Goal: Transaction & Acquisition: Book appointment/travel/reservation

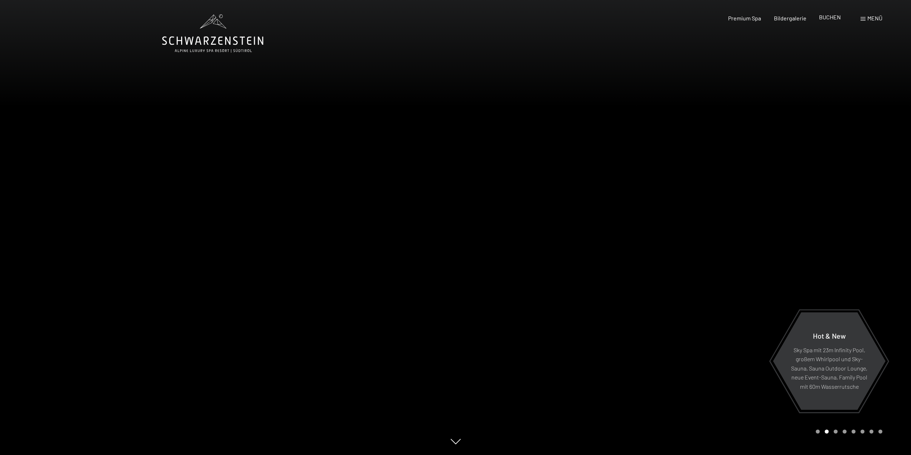
click at [831, 16] on span "BUCHEN" at bounding box center [830, 17] width 22 height 7
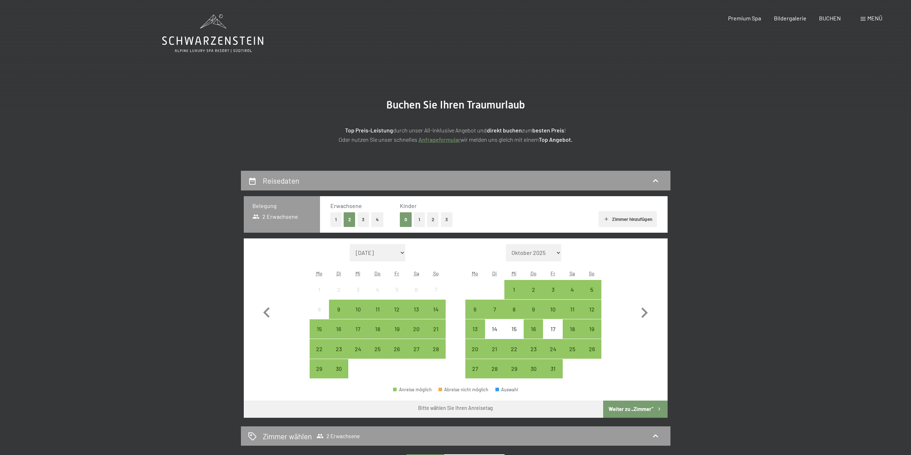
click at [432, 219] on button "2" at bounding box center [433, 219] width 12 height 15
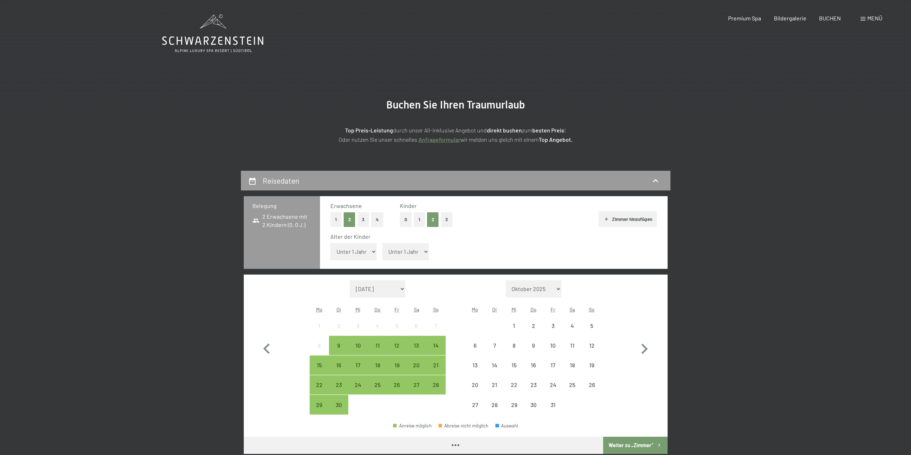
click at [352, 256] on select "Unter 1 Jahr 1 Jahr 2 Jahre 3 Jahre 4 Jahre 5 Jahre 6 Jahre 7 Jahre 8 Jahre 9 J…" at bounding box center [353, 251] width 47 height 17
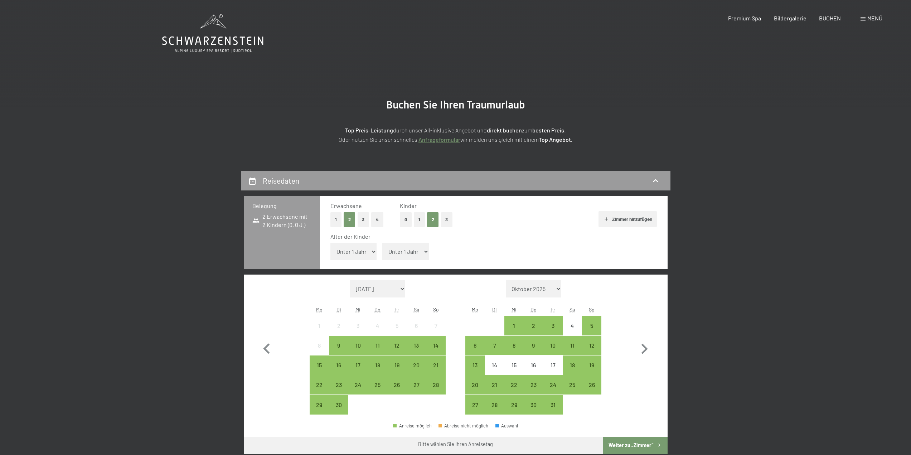
select select "8"
click at [330, 243] on select "Unter 1 Jahr 1 Jahr 2 Jahre 3 Jahre 4 Jahre 5 Jahre 6 Jahre 7 Jahre 8 Jahre 9 J…" at bounding box center [353, 251] width 47 height 17
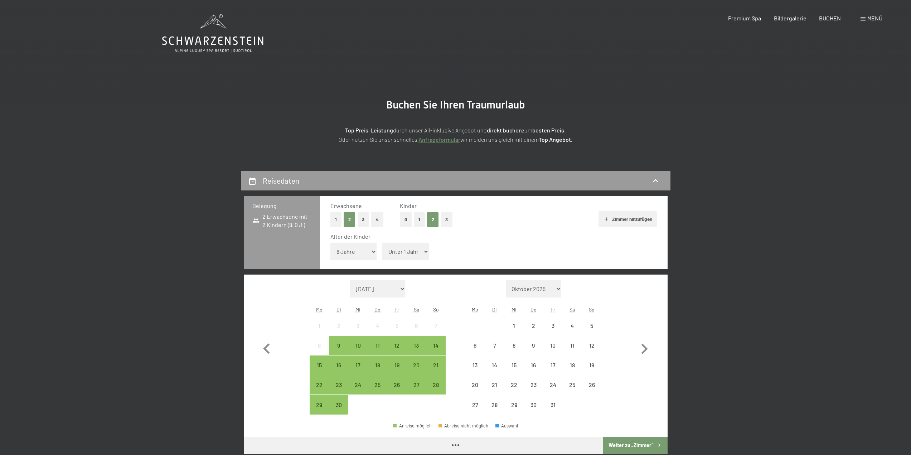
click at [415, 251] on span "Einwilligung Marketing*" at bounding box center [416, 248] width 59 height 7
click at [383, 251] on input "Einwilligung Marketing*" at bounding box center [379, 248] width 7 height 7
checkbox input "false"
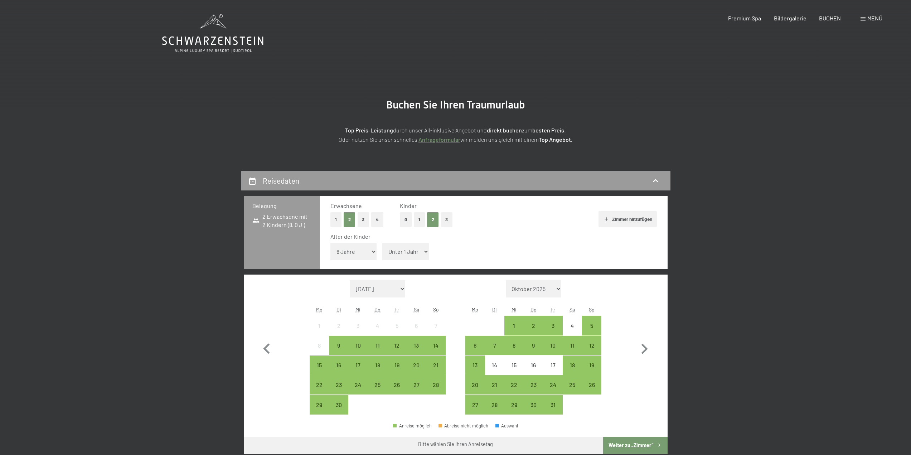
click at [419, 254] on select "Unter 1 Jahr 1 Jahr 2 Jahre 3 Jahre 4 Jahre 5 Jahre 6 Jahre 7 Jahre 8 Jahre 9 J…" at bounding box center [405, 251] width 47 height 17
select select "4"
click at [382, 243] on select "Unter 1 Jahr 1 Jahr 2 Jahre 3 Jahre 4 Jahre 5 Jahre 6 Jahre 7 Jahre 8 Jahre 9 J…" at bounding box center [405, 251] width 47 height 17
drag, startPoint x: 570, startPoint y: 347, endPoint x: 569, endPoint y: 357, distance: 10.0
click at [570, 347] on div "11" at bounding box center [572, 351] width 18 height 18
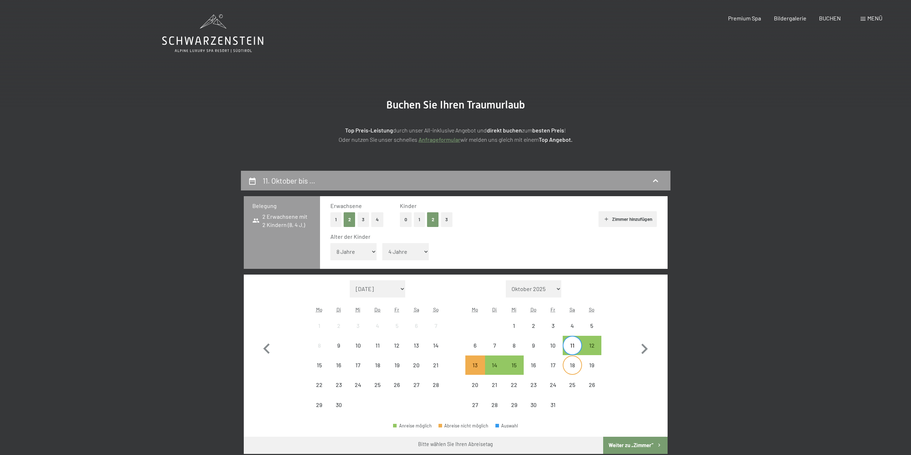
click at [569, 367] on div "18" at bounding box center [572, 371] width 18 height 18
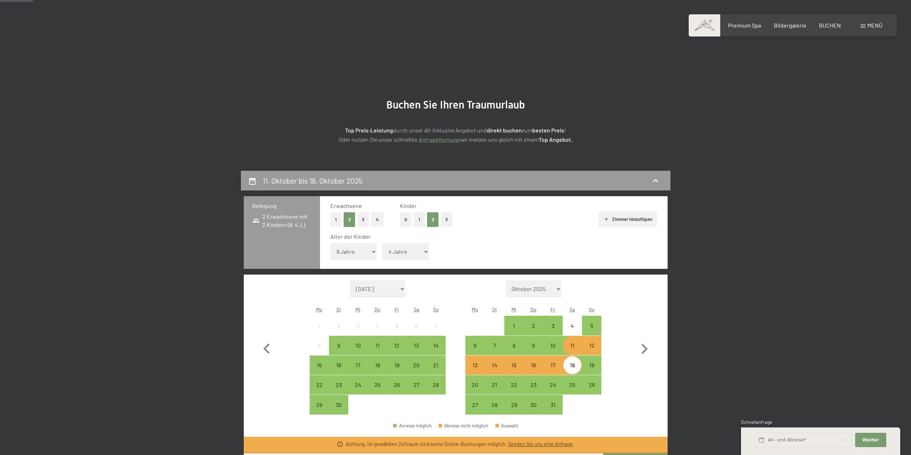
scroll to position [179, 0]
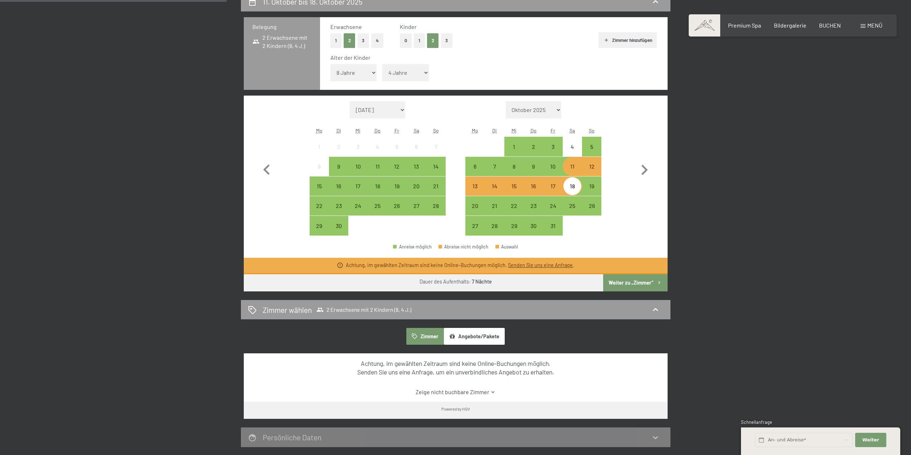
click at [639, 282] on button "Weiter zu „Zimmer“" at bounding box center [635, 282] width 64 height 17
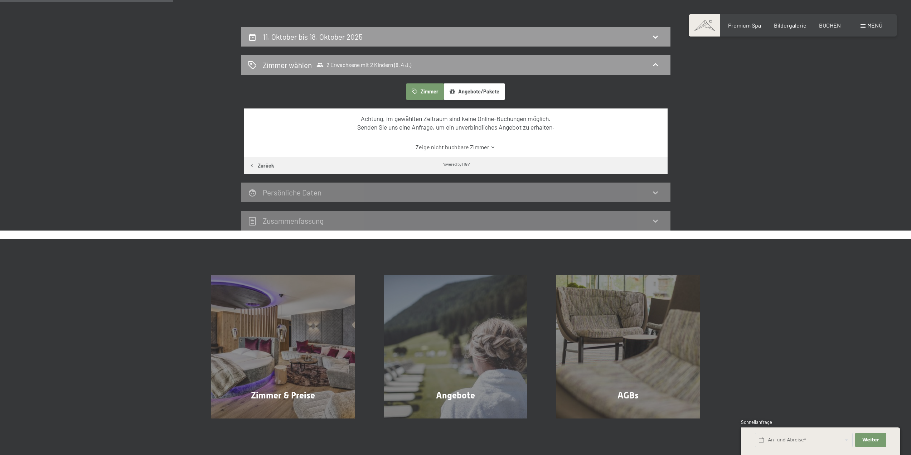
scroll to position [63, 0]
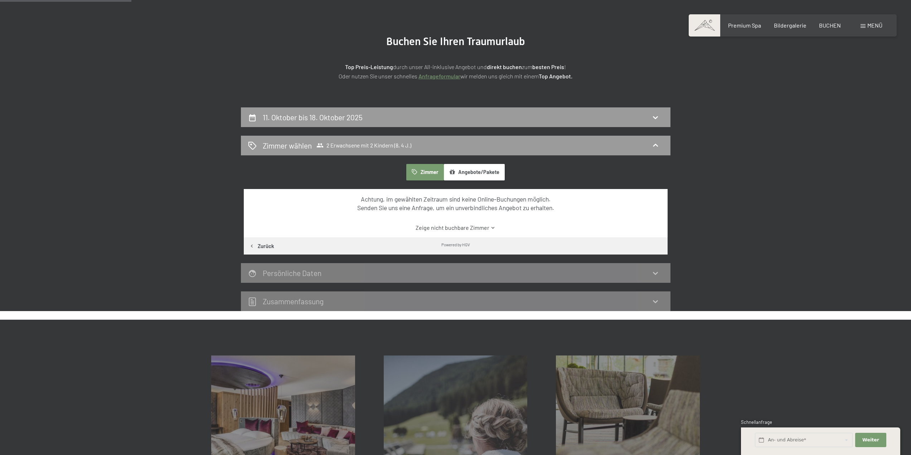
click at [422, 171] on button "Zimmer" at bounding box center [424, 172] width 37 height 16
click at [483, 227] on link "Zeige nicht buchbare Zimmer" at bounding box center [455, 228] width 398 height 8
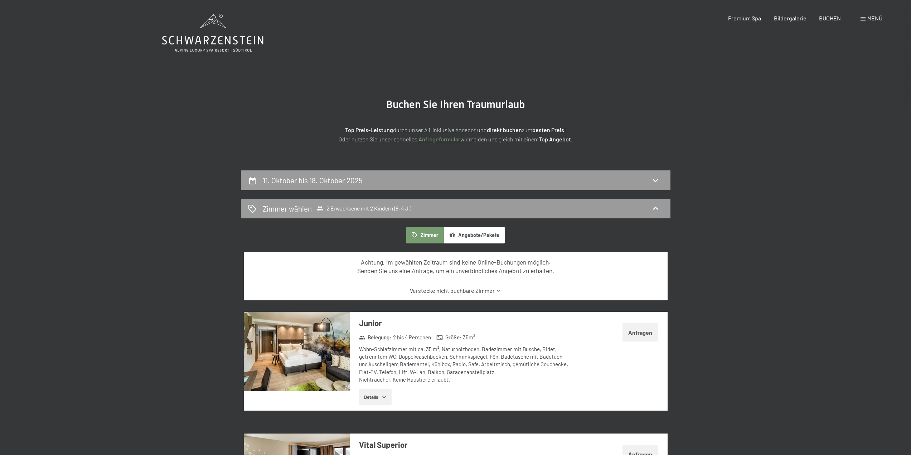
scroll to position [0, 0]
click at [571, 183] on div "11. Oktober bis 18. Oktober 2025" at bounding box center [455, 180] width 415 height 10
select select "8"
select select "4"
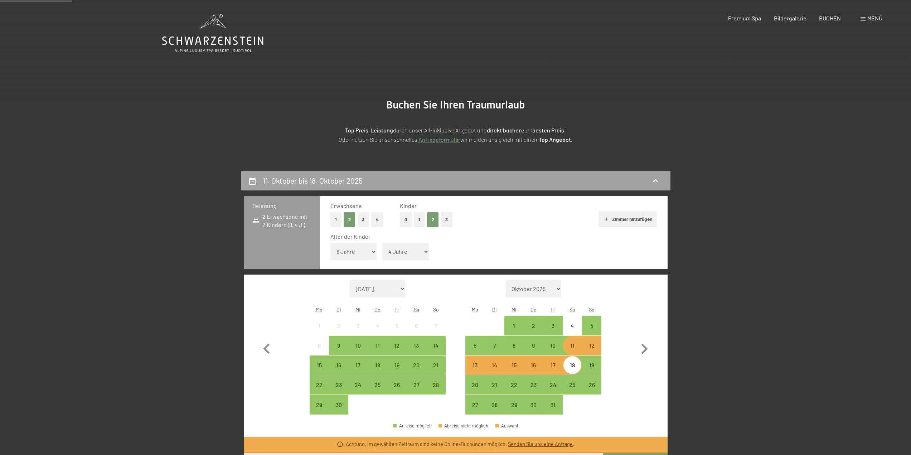
scroll to position [171, 0]
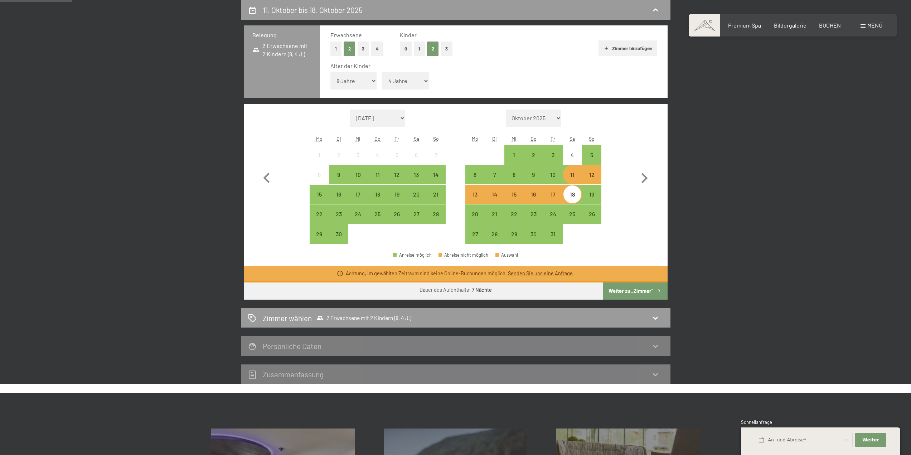
click at [572, 176] on div "11" at bounding box center [572, 181] width 18 height 18
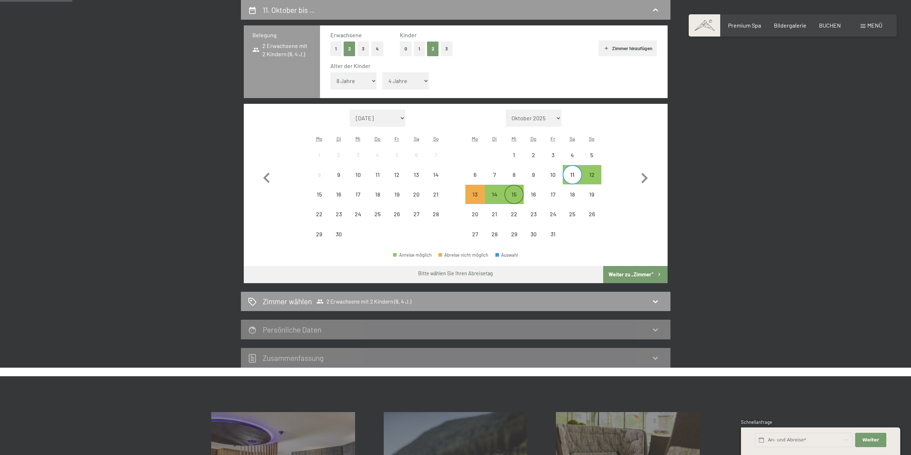
click at [519, 198] on div "15" at bounding box center [514, 200] width 18 height 18
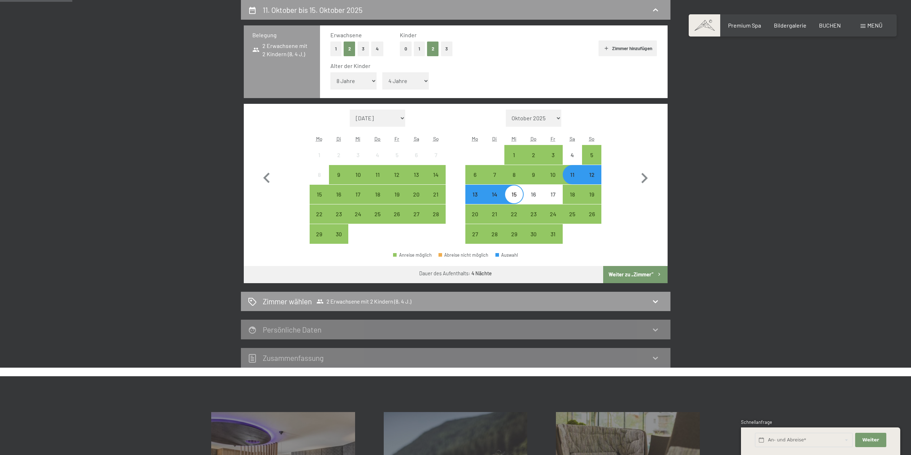
click at [649, 275] on button "Weiter zu „Zimmer“" at bounding box center [635, 274] width 64 height 17
